Goal: Communication & Community: Answer question/provide support

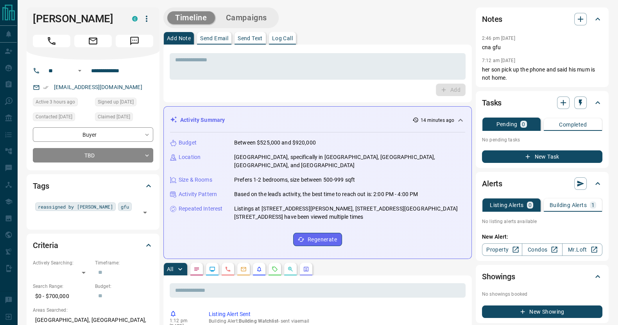
scroll to position [1, 0]
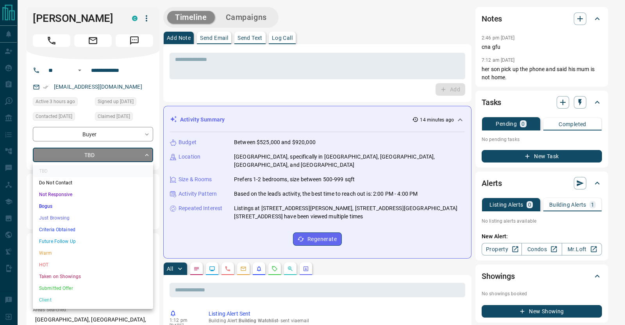
click at [90, 245] on li "Future Follow Up" at bounding box center [93, 242] width 120 height 12
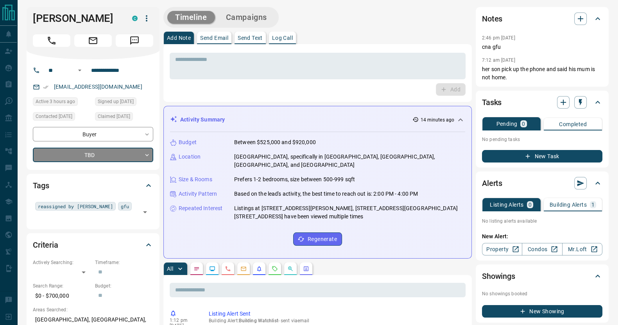
type input "*"
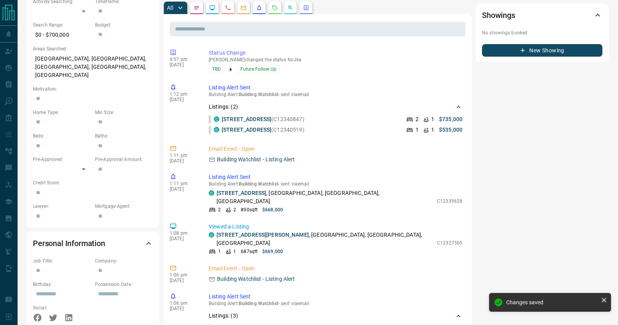
scroll to position [0, 0]
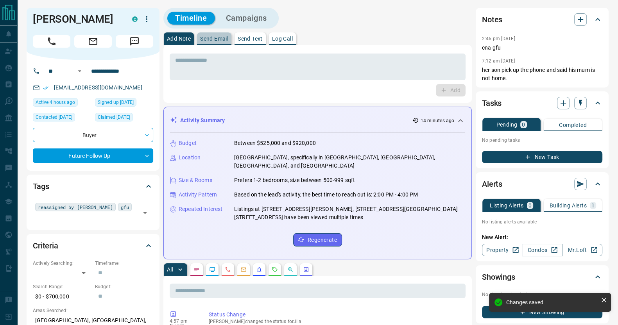
click at [222, 43] on button "Send Email" at bounding box center [214, 38] width 34 height 13
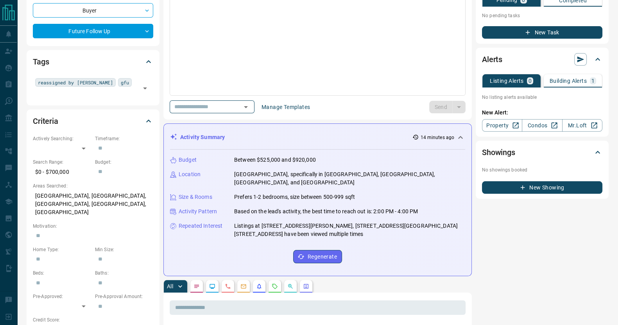
scroll to position [124, 0]
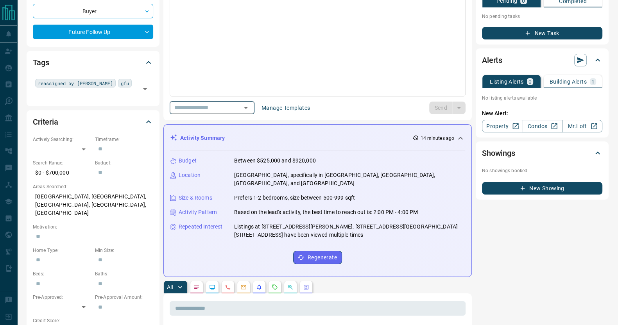
click at [239, 103] on div "​" at bounding box center [212, 107] width 85 height 13
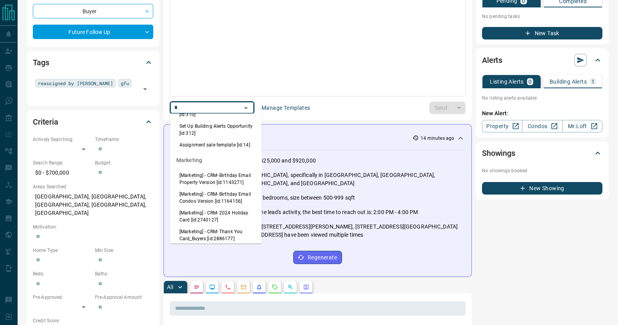
scroll to position [0, 0]
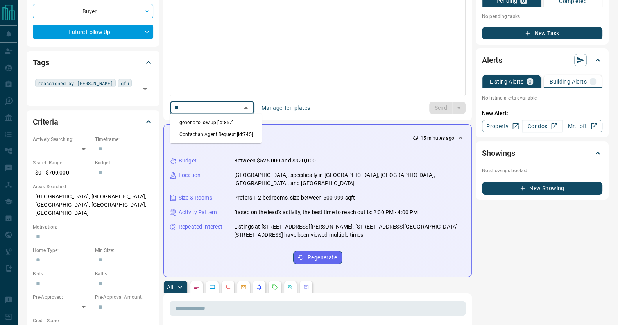
type input "*"
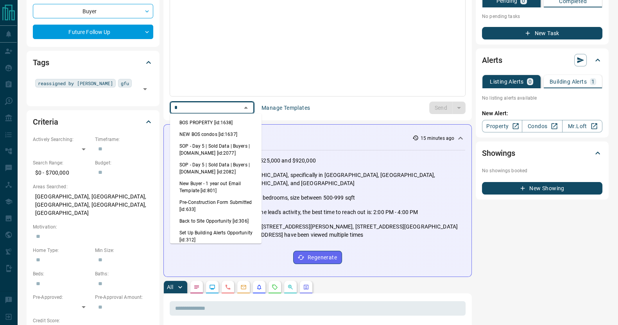
click at [197, 136] on li "NEW BOS condos [id:1637]" at bounding box center [215, 135] width 91 height 12
type input "*"
type input "**********"
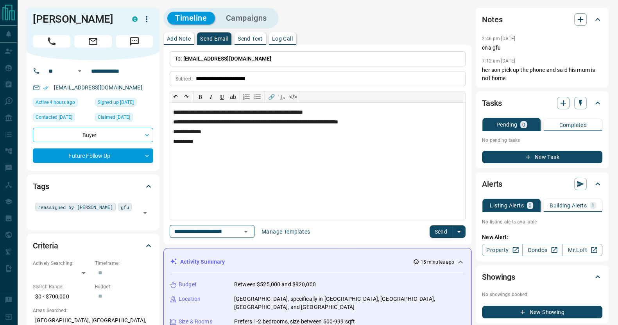
click at [442, 226] on button "Send" at bounding box center [440, 231] width 23 height 13
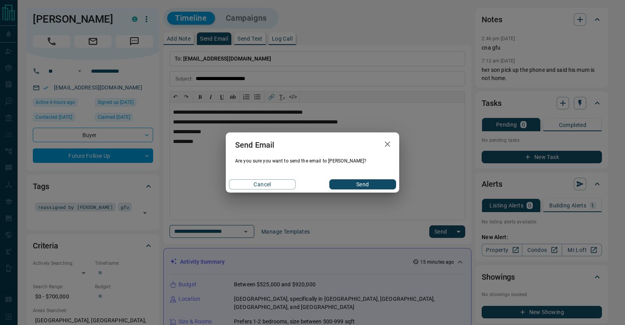
click at [357, 186] on button "Send" at bounding box center [362, 184] width 67 height 10
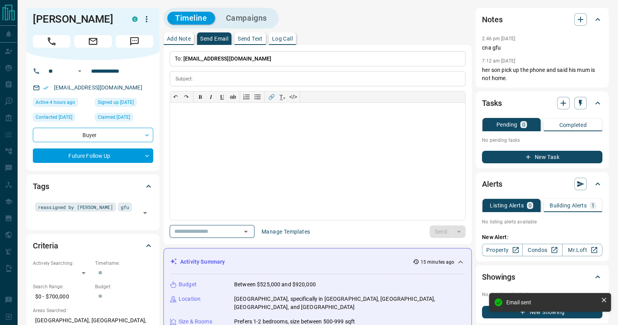
click at [191, 44] on button "Add Note" at bounding box center [179, 38] width 30 height 13
